Goal: Find specific page/section: Find specific page/section

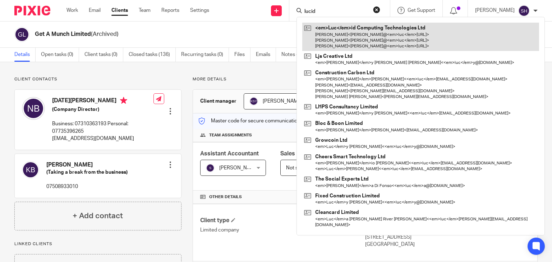
click at [357, 37] on link at bounding box center [420, 37] width 237 height 28
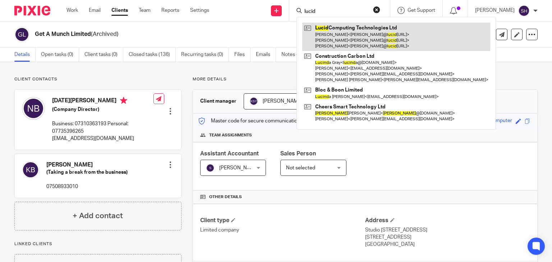
click at [385, 25] on link at bounding box center [396, 37] width 188 height 28
click at [330, 25] on link at bounding box center [396, 37] width 188 height 28
click at [326, 34] on link at bounding box center [396, 37] width 188 height 28
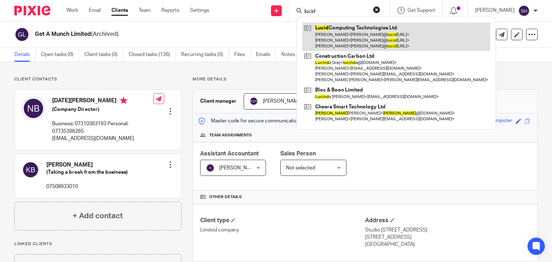
click at [329, 35] on link at bounding box center [396, 37] width 188 height 28
click at [323, 40] on link at bounding box center [396, 37] width 188 height 28
click at [351, 43] on link at bounding box center [396, 37] width 188 height 28
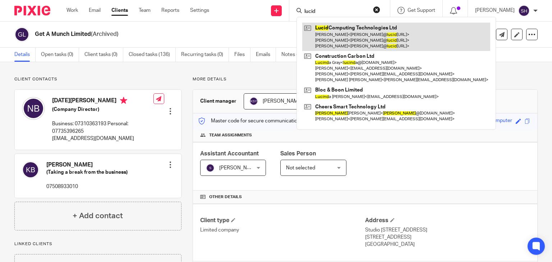
click at [351, 43] on link at bounding box center [396, 37] width 188 height 28
click at [377, 41] on link at bounding box center [396, 37] width 188 height 28
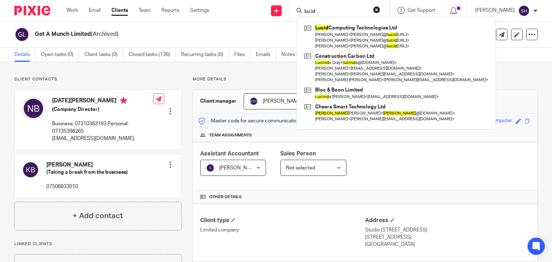
click at [322, 12] on input "lucid" at bounding box center [336, 12] width 65 height 6
type input "l"
drag, startPoint x: 455, startPoint y: 72, endPoint x: 453, endPoint y: 68, distance: 4.2
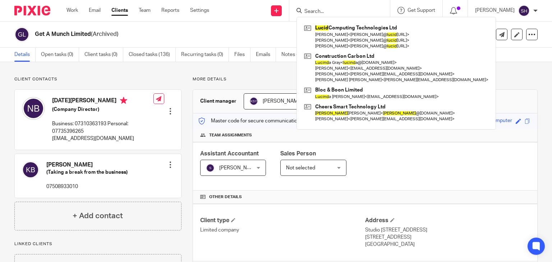
drag, startPoint x: 444, startPoint y: 64, endPoint x: 441, endPoint y: 60, distance: 5.1
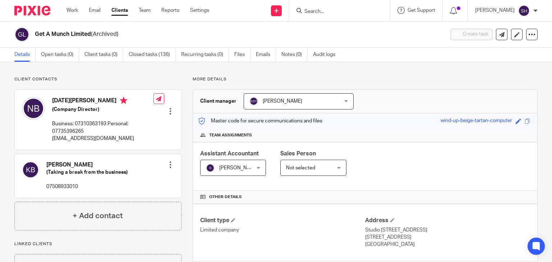
click at [318, 9] on input "Search" at bounding box center [336, 12] width 65 height 6
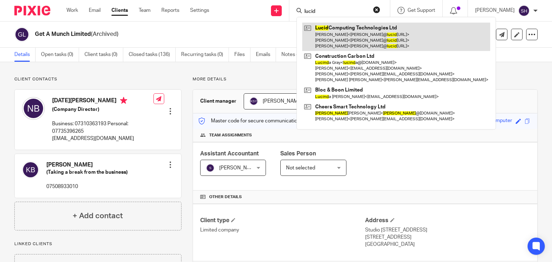
type input "lucid"
click at [336, 42] on link at bounding box center [396, 37] width 188 height 28
click at [331, 29] on link at bounding box center [396, 37] width 188 height 28
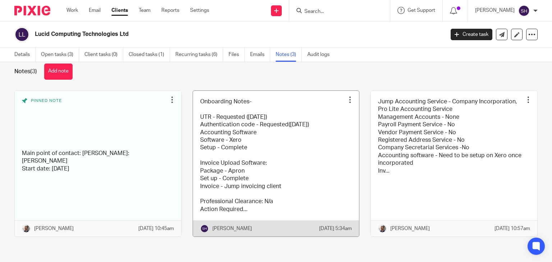
scroll to position [20, 0]
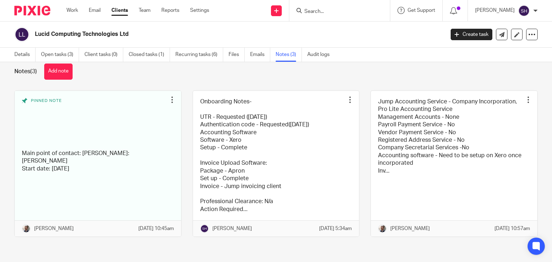
click at [324, 12] on input "Search" at bounding box center [336, 12] width 65 height 6
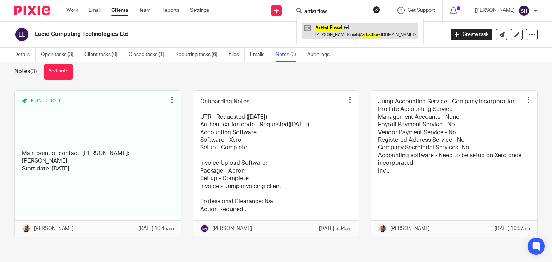
type input "artist flow"
click at [349, 30] on link at bounding box center [360, 31] width 116 height 17
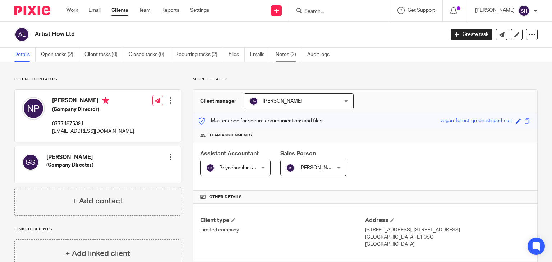
click at [286, 56] on link "Notes (2)" at bounding box center [289, 55] width 26 height 14
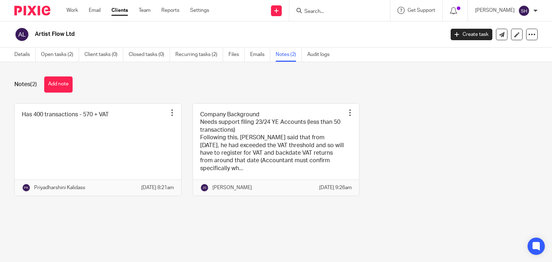
click at [12, 60] on div "Details Open tasks (2) Client tasks (0) Closed tasks (0) Recurring tasks (2) Fi…" at bounding box center [174, 55] width 348 height 14
click at [18, 54] on link "Details" at bounding box center [24, 55] width 21 height 14
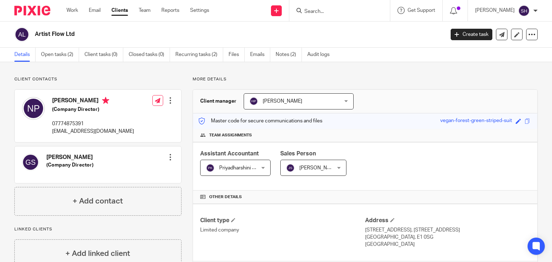
click at [307, 8] on form at bounding box center [342, 10] width 77 height 9
click at [321, 12] on input "Search" at bounding box center [336, 12] width 65 height 6
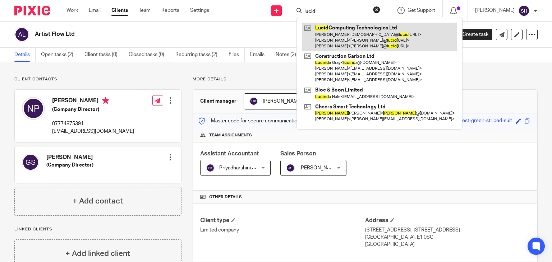
type input "lucid"
click at [356, 29] on link at bounding box center [379, 37] width 155 height 28
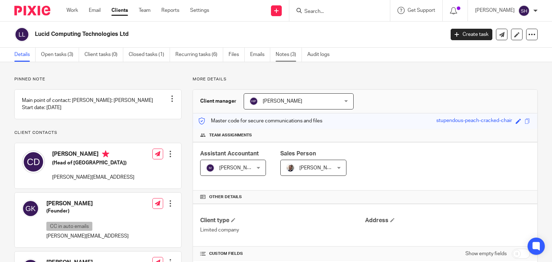
click at [285, 55] on link "Notes (3)" at bounding box center [289, 55] width 26 height 14
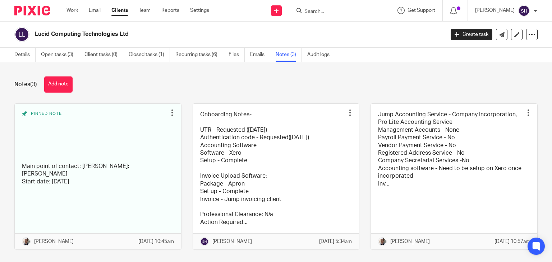
click at [317, 12] on input "Search" at bounding box center [336, 12] width 65 height 6
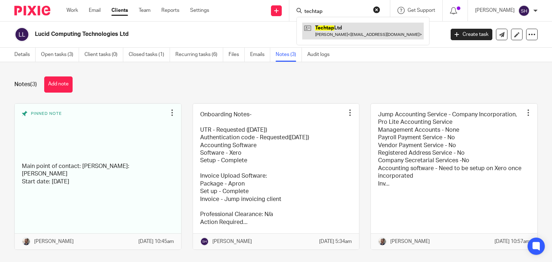
type input "techtap"
click at [360, 27] on link at bounding box center [362, 31] width 121 height 17
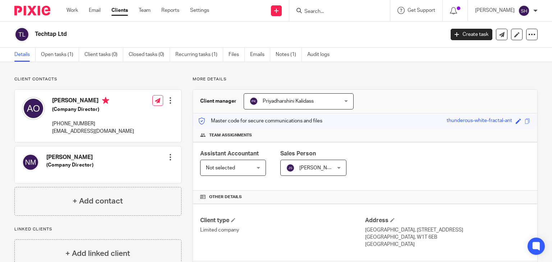
click at [312, 13] on input "Search" at bounding box center [336, 12] width 65 height 6
type input "artist"
click at [324, 26] on link at bounding box center [355, 31] width 107 height 17
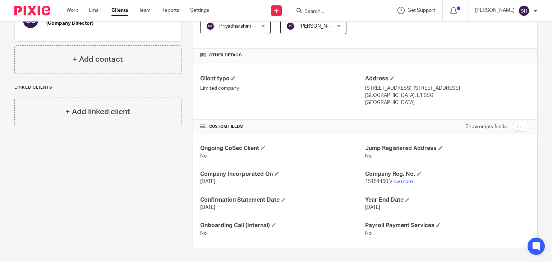
click at [512, 124] on input "checkbox" at bounding box center [521, 127] width 18 height 10
checkbox input "true"
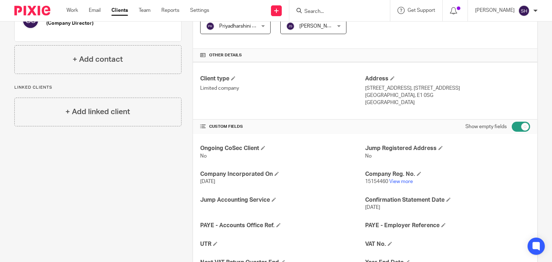
scroll to position [286, 0]
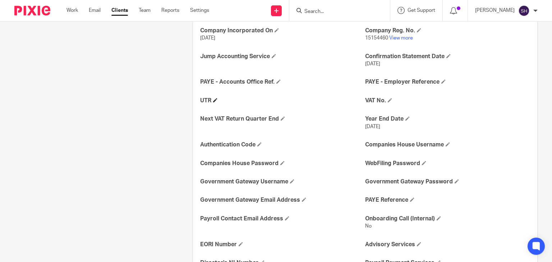
click at [215, 97] on h4 "UTR" at bounding box center [282, 101] width 165 height 8
click at [214, 99] on span at bounding box center [215, 100] width 4 height 4
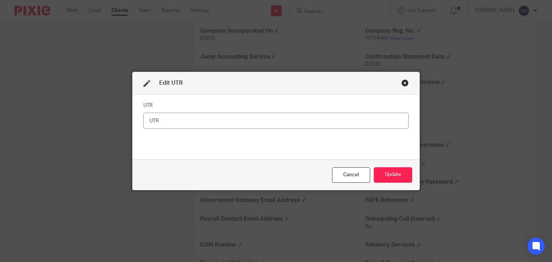
click at [181, 120] on input "text" at bounding box center [275, 121] width 265 height 16
type input "2612301455"
click at [402, 176] on button "Update" at bounding box center [393, 174] width 38 height 15
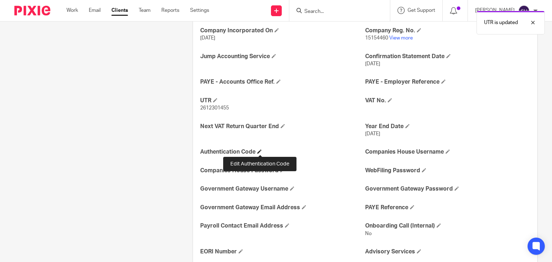
click at [258, 151] on span at bounding box center [259, 152] width 4 height 4
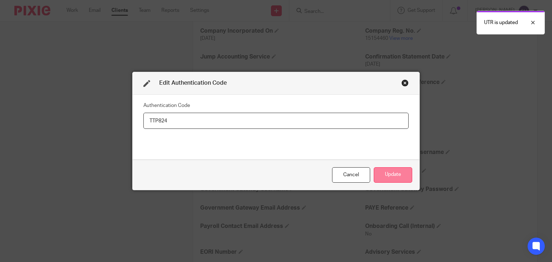
type input "TTP824"
drag, startPoint x: 398, startPoint y: 170, endPoint x: 410, endPoint y: 162, distance: 14.6
click at [400, 169] on button "Update" at bounding box center [393, 174] width 38 height 15
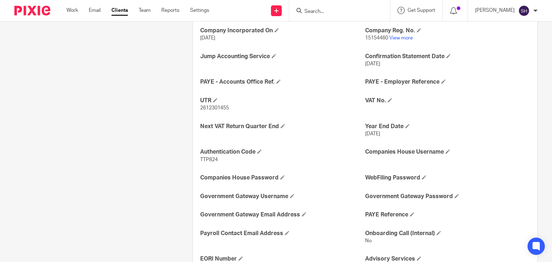
click at [325, 11] on input "Search" at bounding box center [336, 12] width 65 height 6
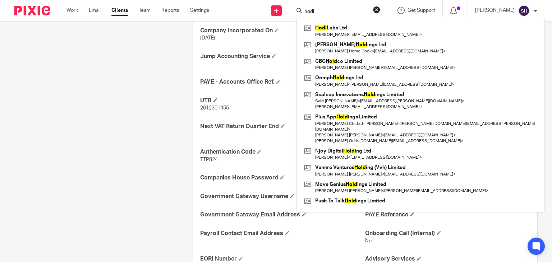
type input "hodl"
click at [322, 17] on div "Hodl Labs Ltd Nasir Jamal < nas@hashleap.io > Andeen Hold ings Ltd Andrew Stewa…" at bounding box center [420, 115] width 248 height 196
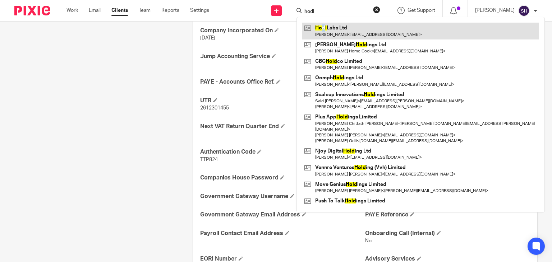
click at [340, 26] on link at bounding box center [420, 31] width 237 height 17
click at [340, 25] on link at bounding box center [420, 31] width 237 height 17
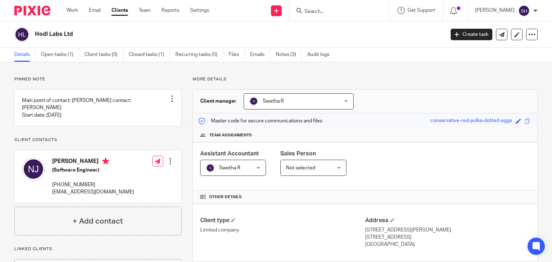
drag, startPoint x: 464, startPoint y: 70, endPoint x: 456, endPoint y: 71, distance: 8.3
click at [464, 70] on div "Pinned note Main point of contact: [PERSON_NAME] contact: [PERSON_NAME] Start d…" at bounding box center [276, 259] width 552 height 394
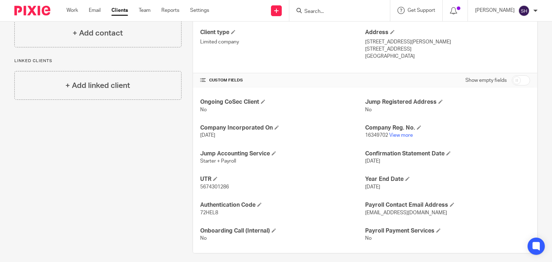
scroll to position [193, 0]
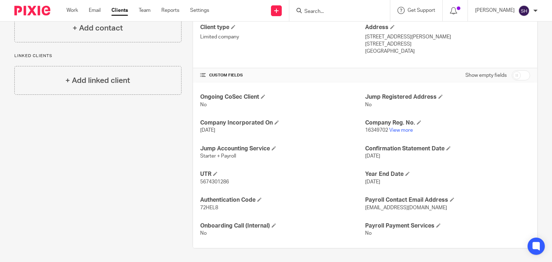
click at [308, 9] on input "Search" at bounding box center [336, 12] width 65 height 6
type input "techtap"
click button "submit" at bounding box center [0, 0] width 0 height 0
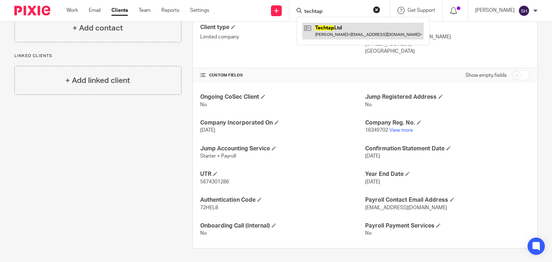
click at [365, 36] on link at bounding box center [362, 31] width 121 height 17
click at [367, 35] on link at bounding box center [362, 31] width 121 height 17
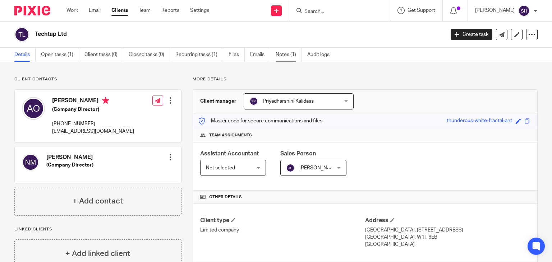
click at [286, 59] on link "Notes (1)" at bounding box center [289, 55] width 26 height 14
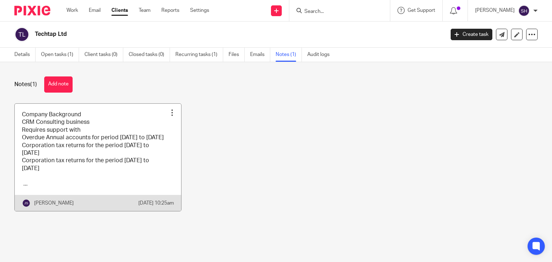
click at [124, 148] on link at bounding box center [98, 157] width 166 height 107
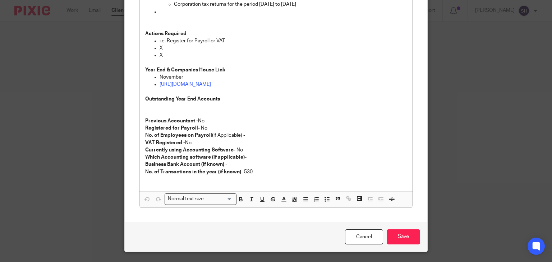
scroll to position [144, 0]
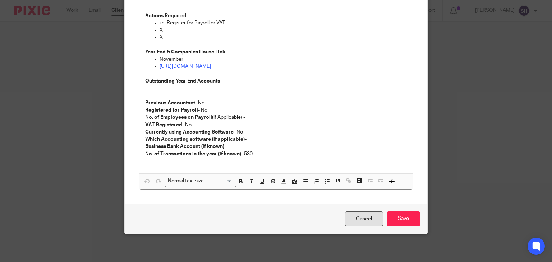
click at [352, 218] on link "Cancel" at bounding box center [364, 219] width 38 height 15
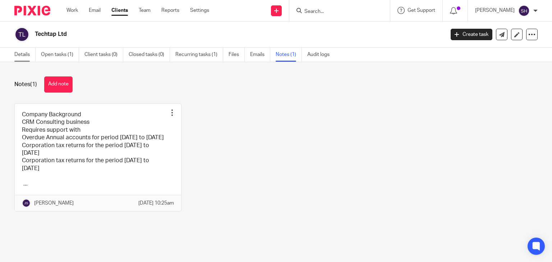
click at [20, 57] on link "Details" at bounding box center [24, 55] width 21 height 14
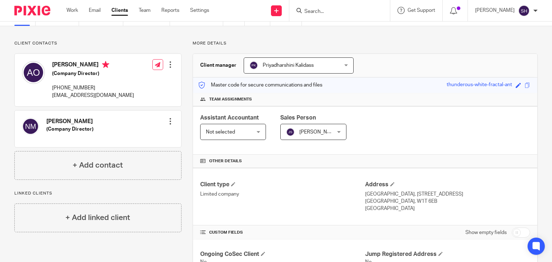
scroll to position [167, 0]
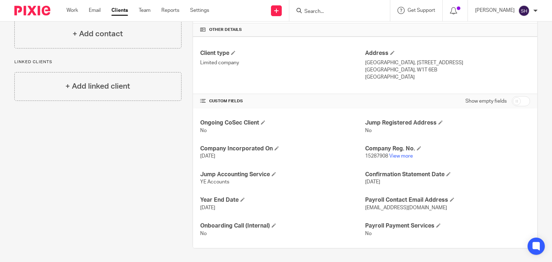
click at [327, 10] on input "Search" at bounding box center [336, 12] width 65 height 6
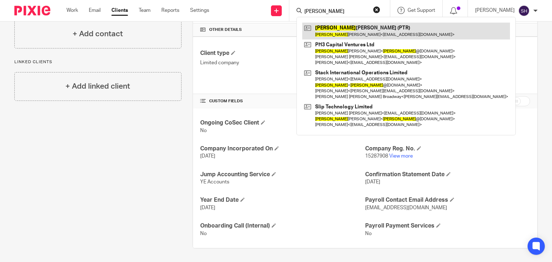
type input "[PERSON_NAME]"
click at [369, 29] on link at bounding box center [406, 31] width 208 height 17
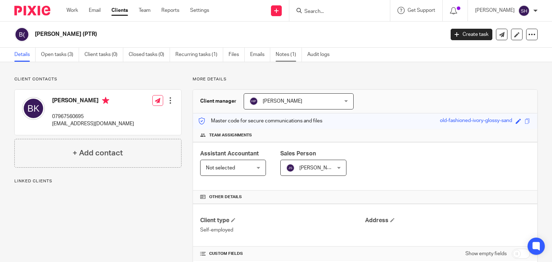
click at [292, 55] on link "Notes (1)" at bounding box center [289, 55] width 26 height 14
